Goal: Check status: Check status

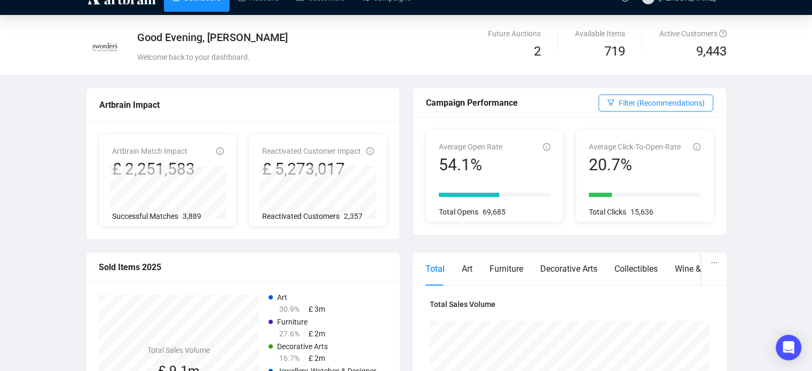
scroll to position [19, 0]
click at [679, 108] on button "Filter (Recommendations)" at bounding box center [656, 103] width 115 height 17
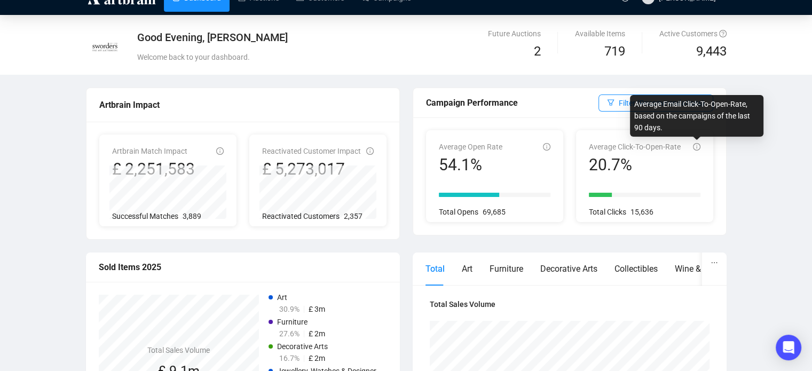
click at [696, 145] on icon "info-circle" at bounding box center [696, 146] width 7 height 7
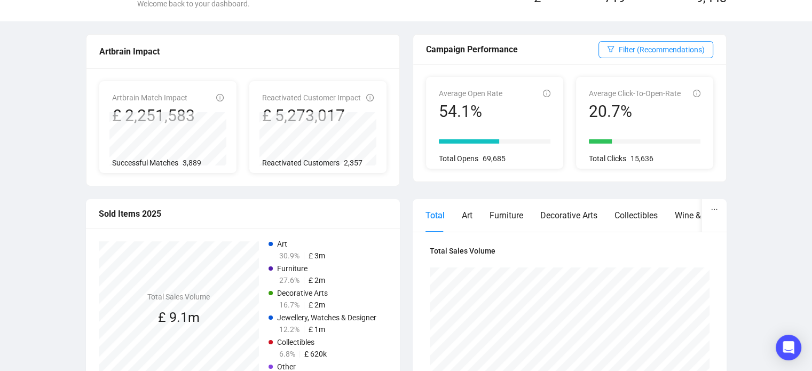
scroll to position [0, 0]
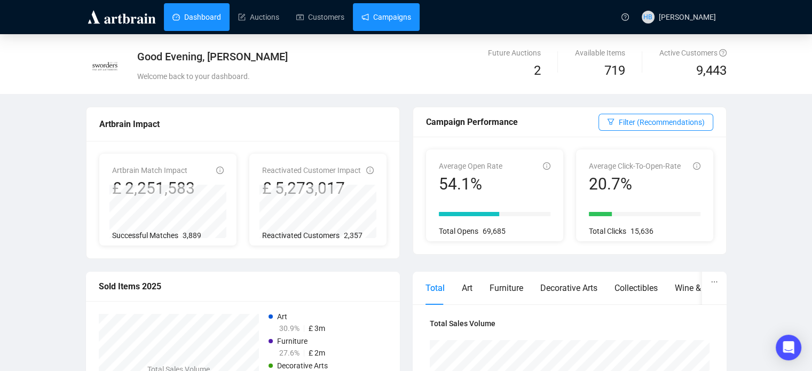
click at [378, 17] on link "Campaigns" at bounding box center [387, 17] width 50 height 28
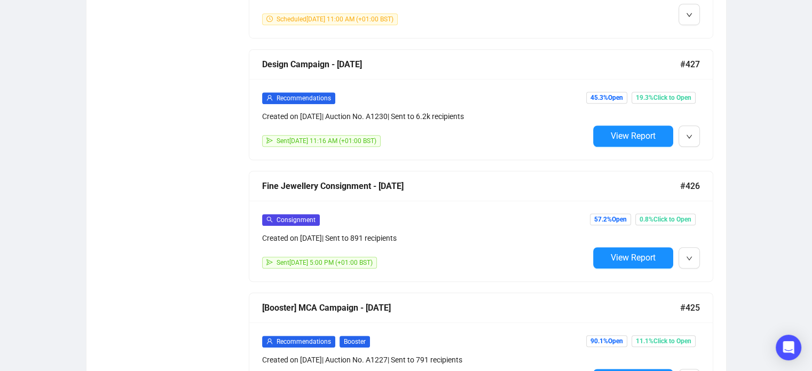
scroll to position [807, 0]
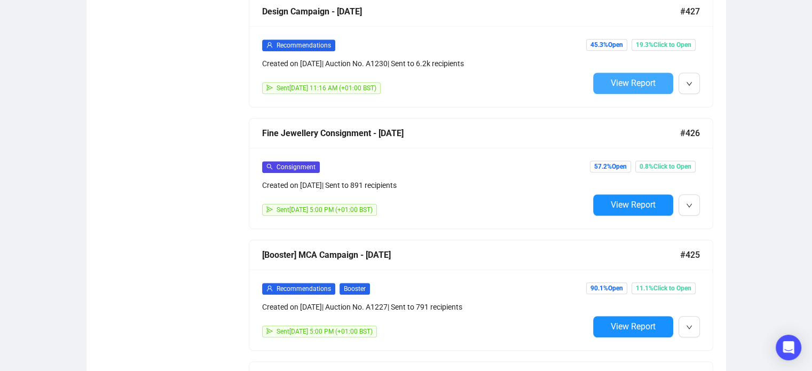
click at [631, 78] on span "View Report" at bounding box center [633, 83] width 45 height 10
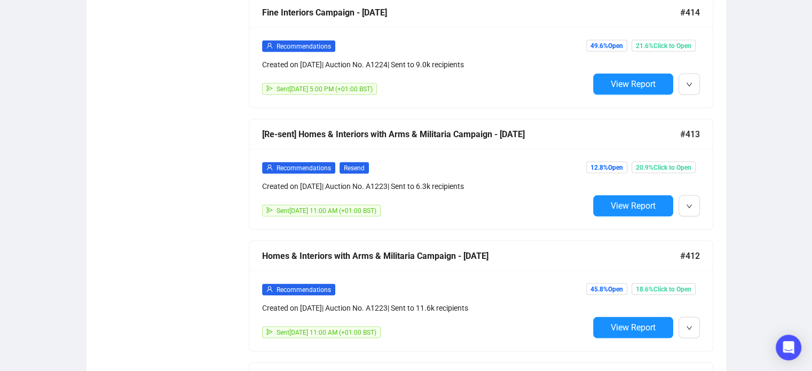
scroll to position [2146, 0]
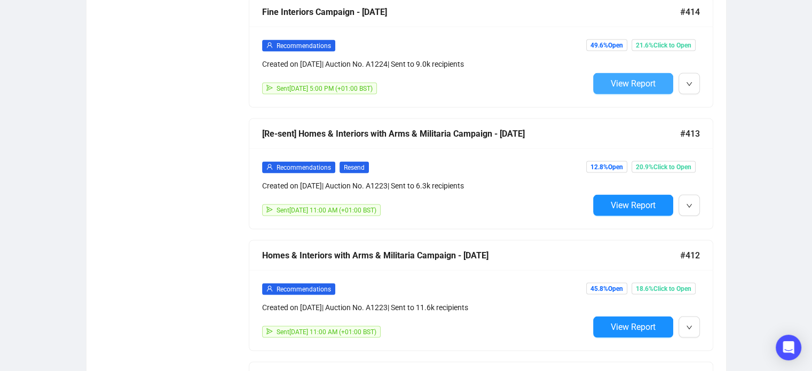
click at [626, 79] on span "View Report" at bounding box center [633, 84] width 45 height 10
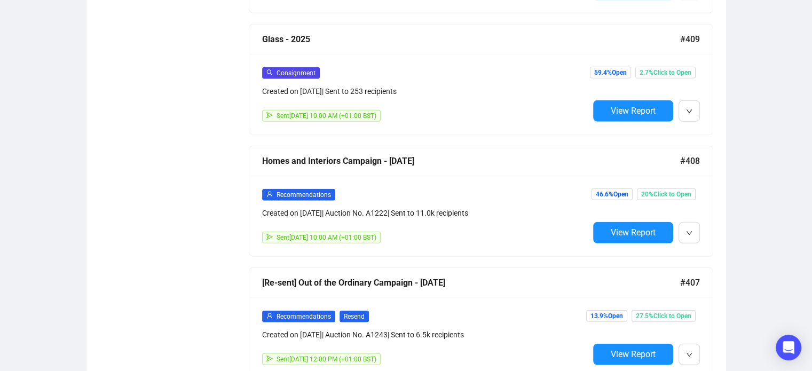
scroll to position [2778, 0]
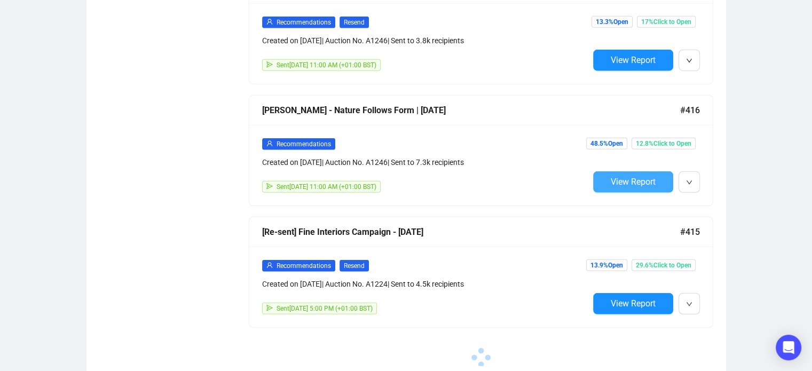
click at [631, 179] on span "View Report" at bounding box center [633, 182] width 45 height 10
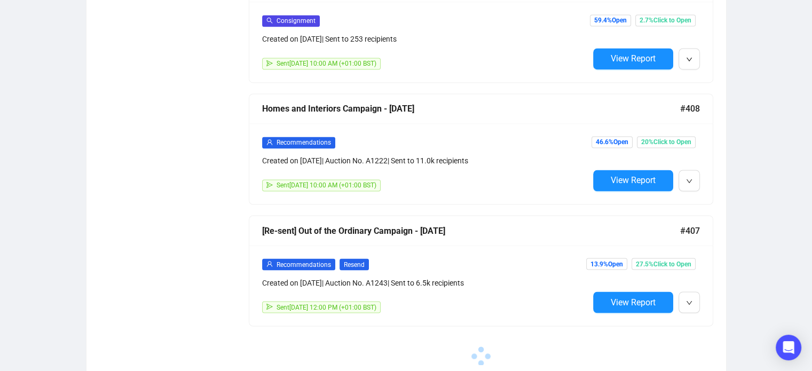
scroll to position [1807, 0]
